Goal: Find specific page/section: Find specific page/section

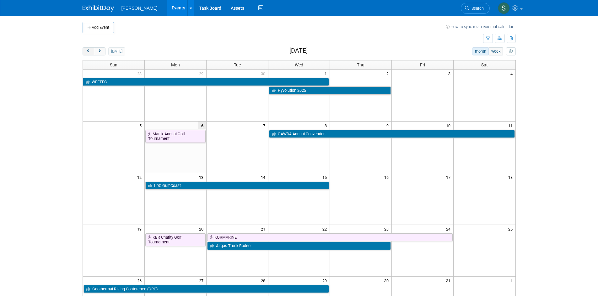
click at [91, 51] on button "prev" at bounding box center [89, 51] width 12 height 8
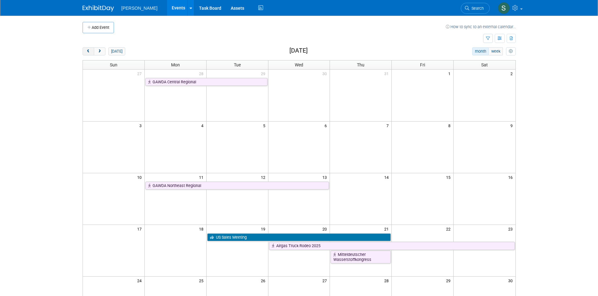
click at [91, 51] on button "prev" at bounding box center [89, 51] width 12 height 8
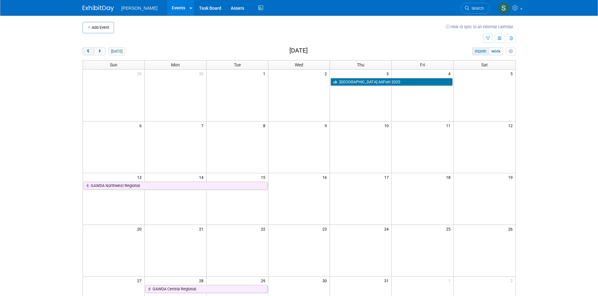
click at [91, 51] on button "prev" at bounding box center [89, 51] width 12 height 8
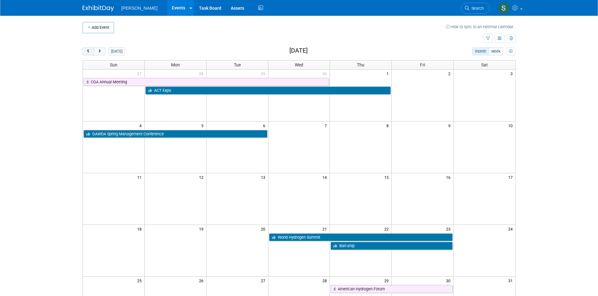
click at [91, 51] on button "prev" at bounding box center [89, 51] width 12 height 8
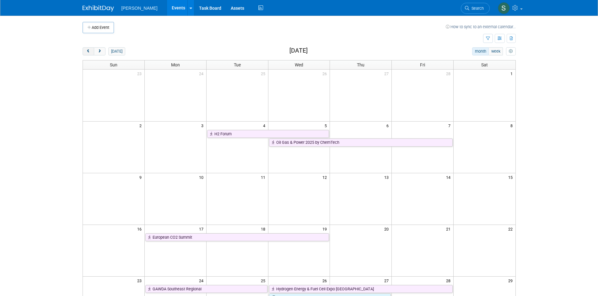
click at [91, 51] on button "prev" at bounding box center [89, 51] width 12 height 8
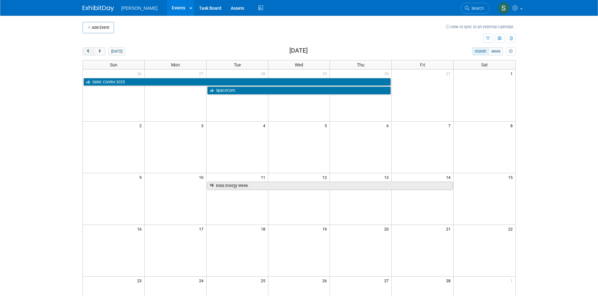
click at [91, 51] on button "prev" at bounding box center [89, 51] width 12 height 8
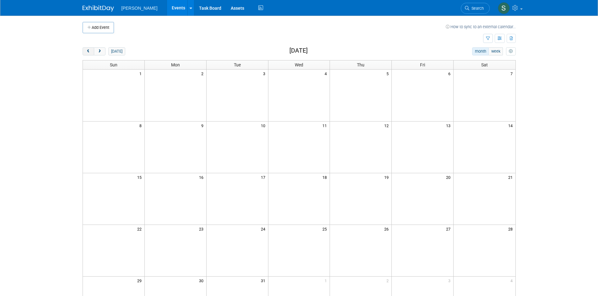
click at [91, 51] on button "prev" at bounding box center [89, 51] width 12 height 8
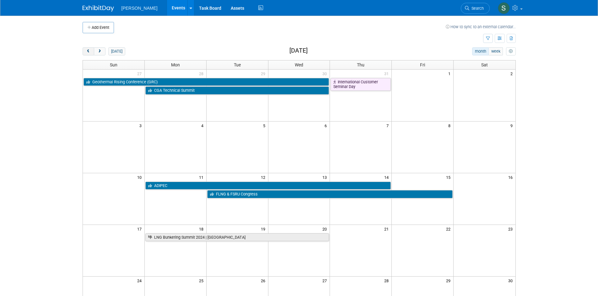
click at [91, 51] on button "prev" at bounding box center [89, 51] width 12 height 8
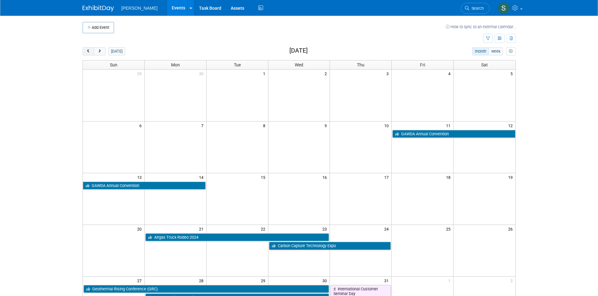
click at [91, 51] on button "prev" at bounding box center [89, 51] width 12 height 8
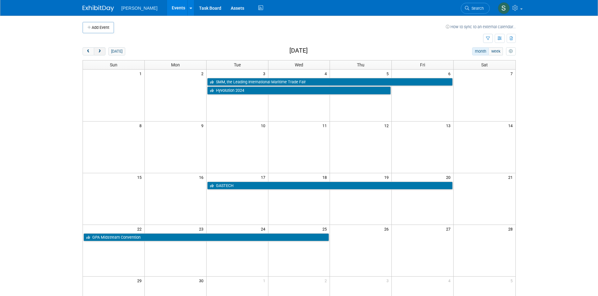
click at [99, 53] on span "next" at bounding box center [99, 52] width 5 height 4
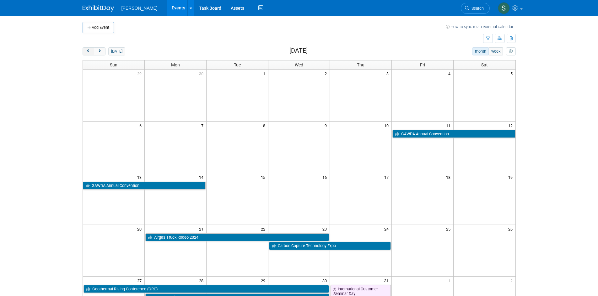
click at [86, 50] on span "prev" at bounding box center [88, 52] width 5 height 4
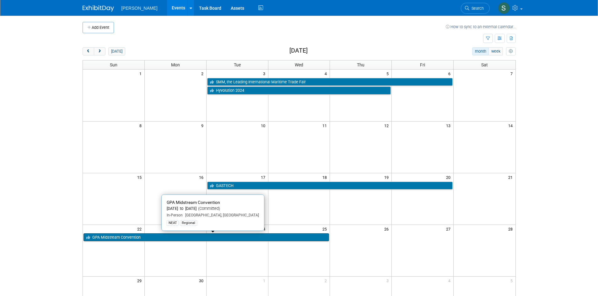
click at [153, 239] on link "GPA Midstream Convention" at bounding box center [206, 238] width 246 height 8
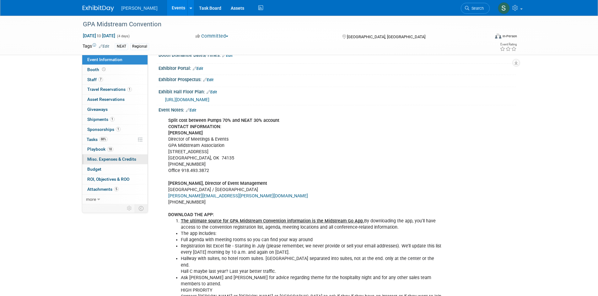
scroll to position [157, 0]
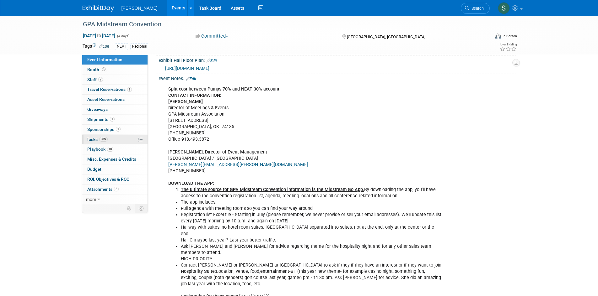
click at [109, 140] on link "88% Tasks 88%" at bounding box center [114, 140] width 65 height 10
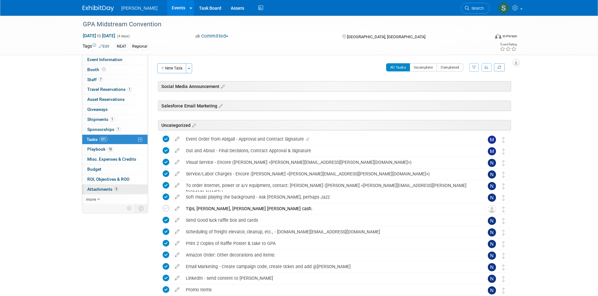
click at [116, 189] on span "5" at bounding box center [116, 189] width 5 height 5
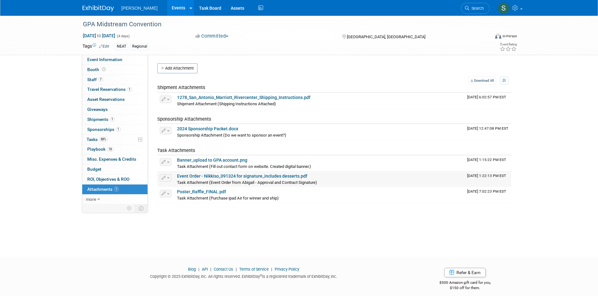
click at [206, 178] on link "Event Order - Nikkiso_091324 for signature_includes desserts.pdf" at bounding box center [242, 176] width 130 height 5
